Goal: Check status: Check status

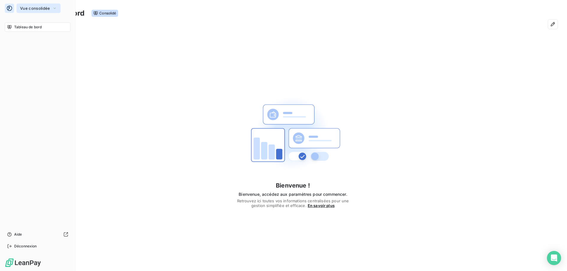
click at [45, 6] on span "Vue consolidée" at bounding box center [35, 8] width 30 height 5
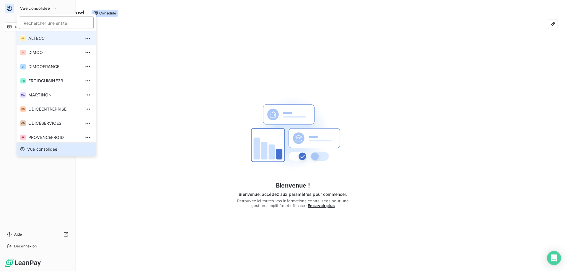
click at [35, 40] on span "ALTECC" at bounding box center [54, 38] width 52 height 6
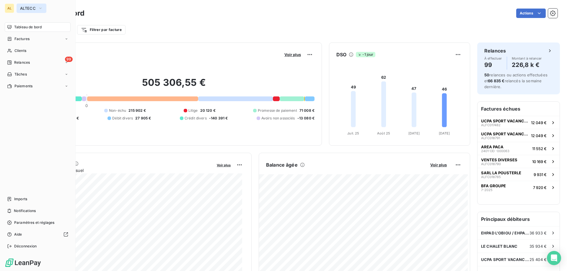
click at [37, 11] on button "ALTECC" at bounding box center [32, 8] width 30 height 9
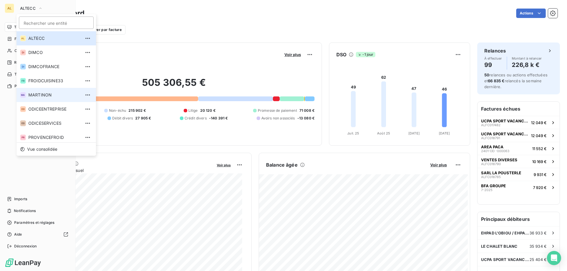
click at [39, 92] on li "MA MARTINON" at bounding box center [56, 95] width 79 height 14
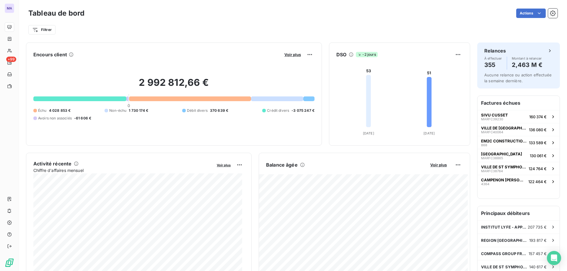
click at [62, 118] on span "Avoirs non associés" at bounding box center [55, 118] width 34 height 5
click at [295, 54] on span "Voir plus" at bounding box center [292, 54] width 17 height 5
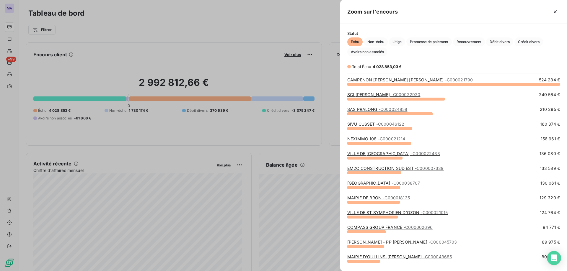
drag, startPoint x: 362, startPoint y: 51, endPoint x: 363, endPoint y: 61, distance: 9.8
click at [362, 51] on span "Avoirs non associés" at bounding box center [367, 52] width 40 height 9
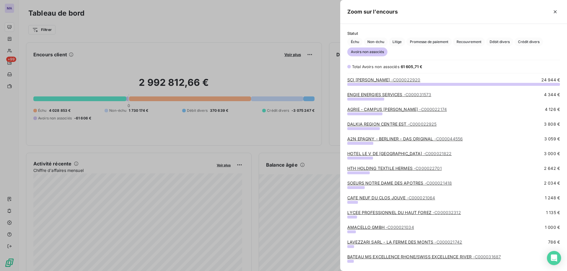
scroll to position [183, 222]
click at [377, 78] on link "SCI SEPR ANNONAY - C000022920" at bounding box center [383, 79] width 73 height 5
